Goal: Information Seeking & Learning: Learn about a topic

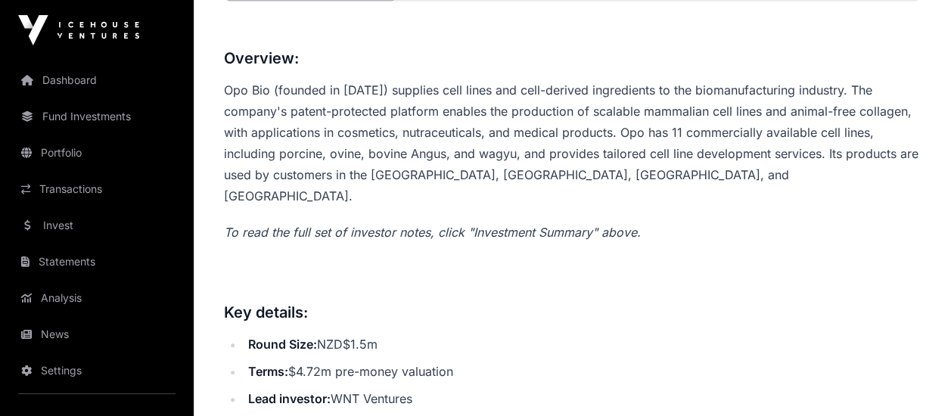
scroll to position [371, 0]
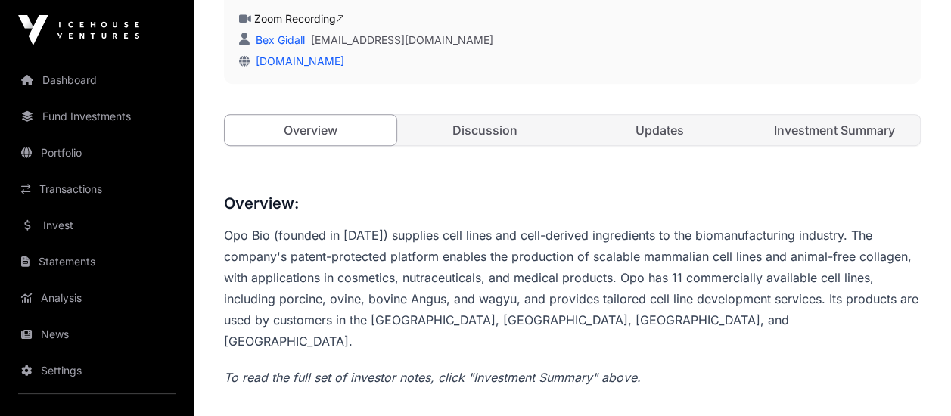
click at [471, 126] on link "Discussion" at bounding box center [485, 130] width 172 height 30
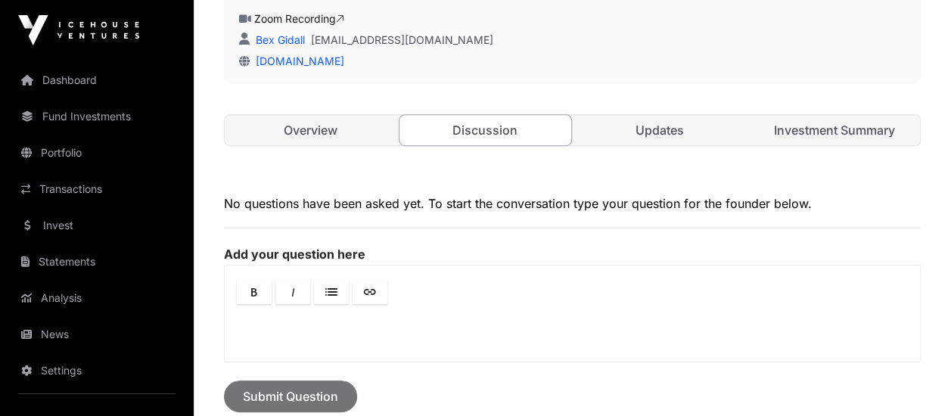
click at [645, 123] on link "Updates" at bounding box center [660, 130] width 172 height 30
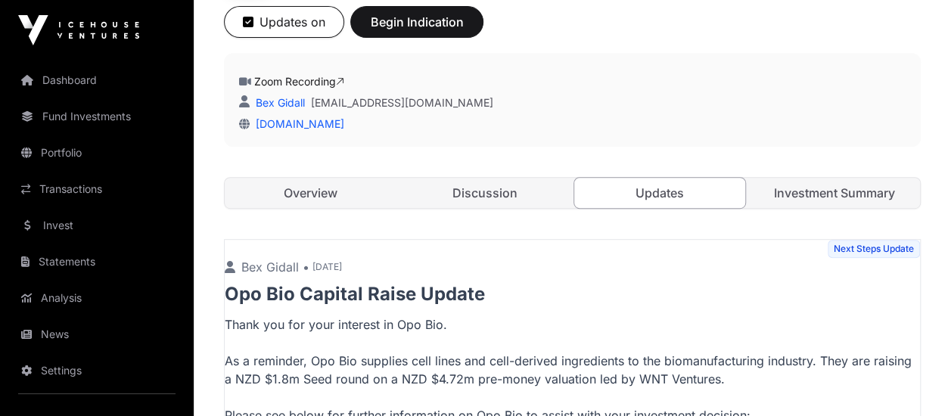
scroll to position [295, 0]
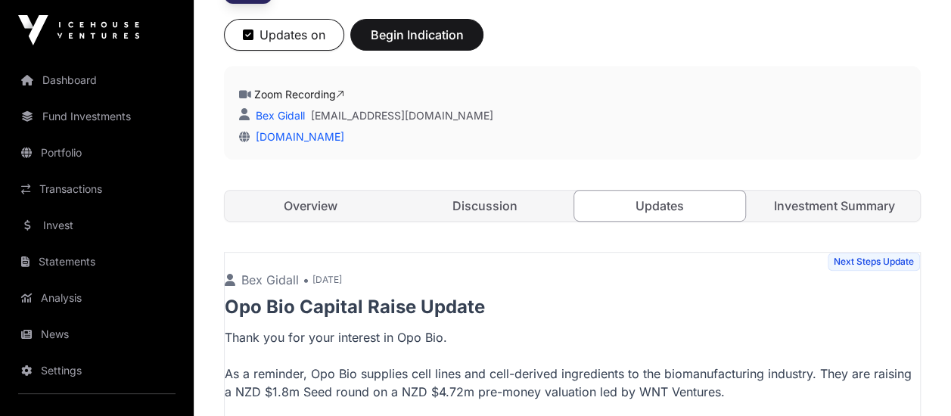
click at [809, 203] on link "Investment Summary" at bounding box center [834, 206] width 172 height 30
